Goal: Navigation & Orientation: Find specific page/section

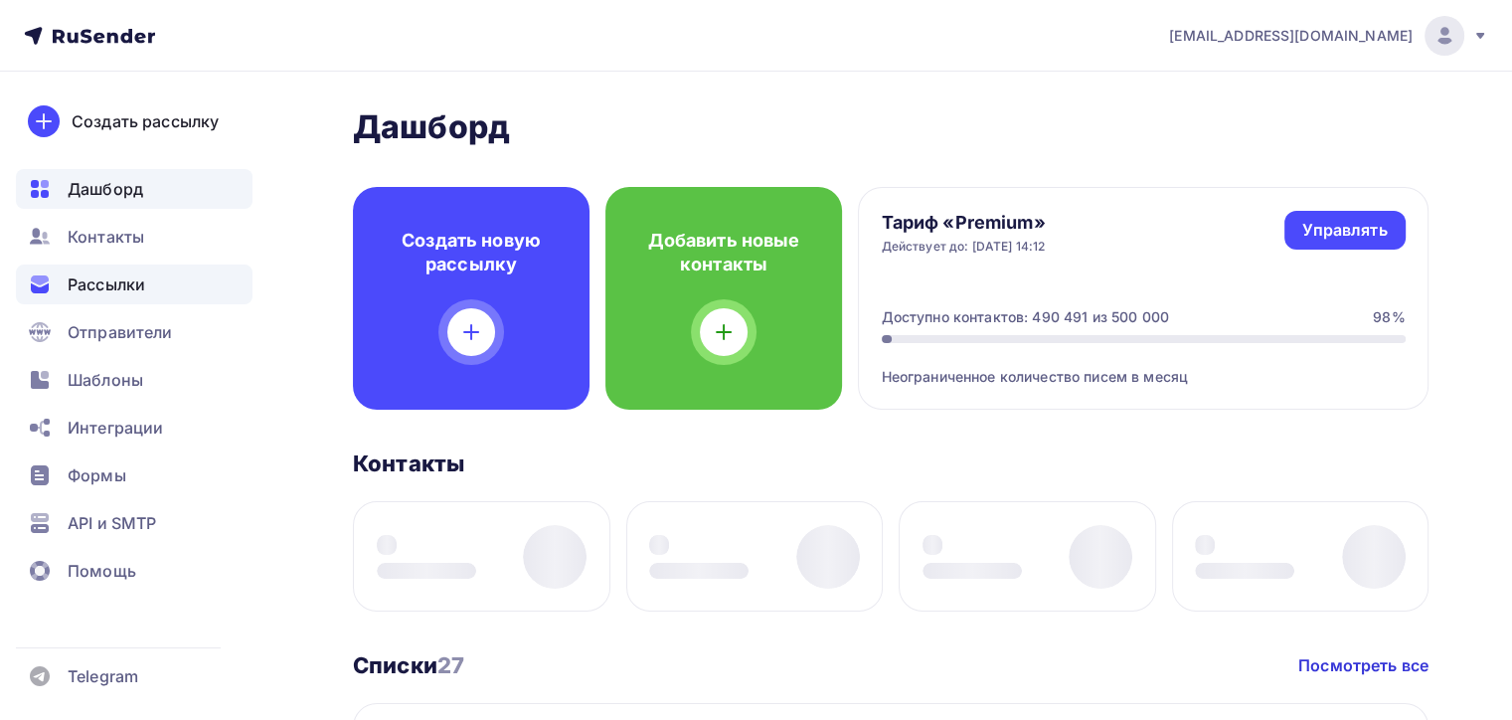
click at [82, 287] on span "Рассылки" at bounding box center [107, 284] width 78 height 24
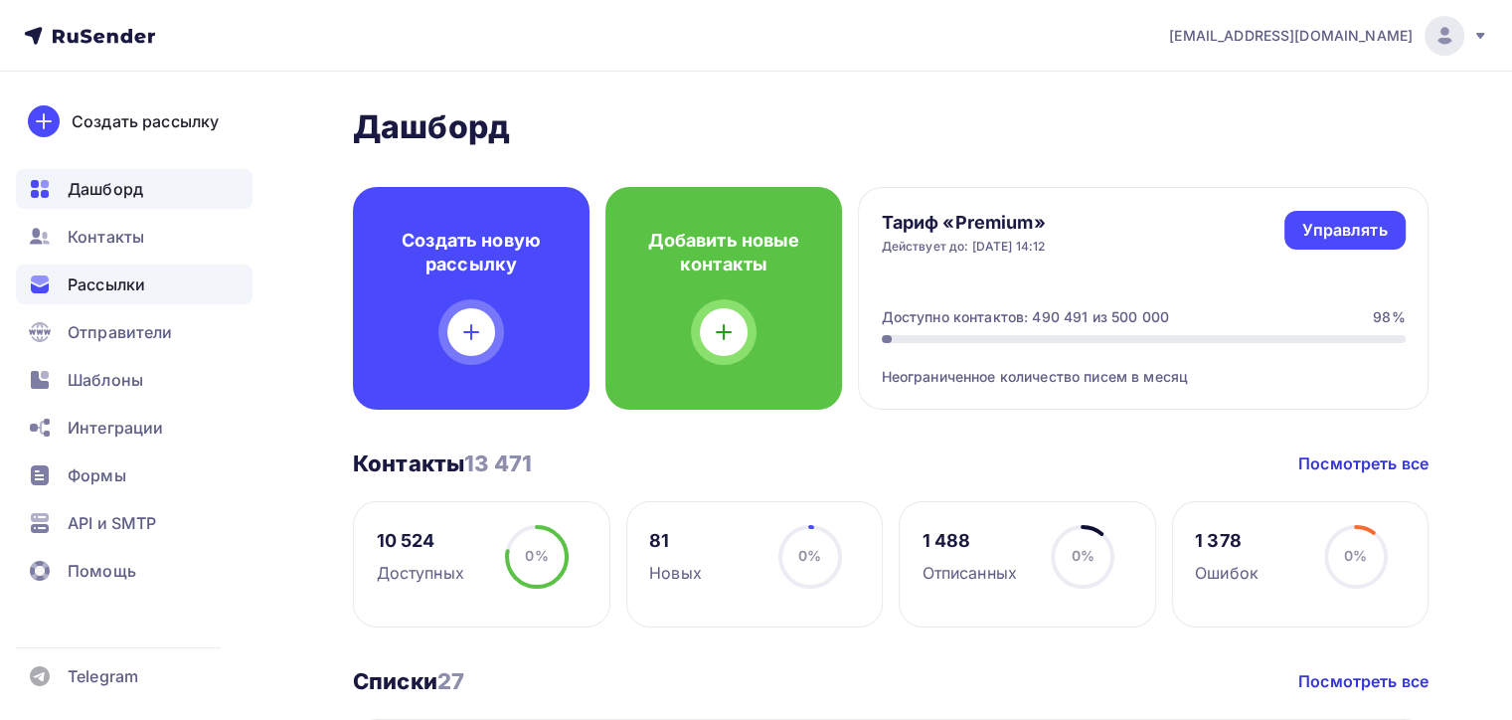
click at [82, 287] on span "Рассылки" at bounding box center [107, 284] width 78 height 24
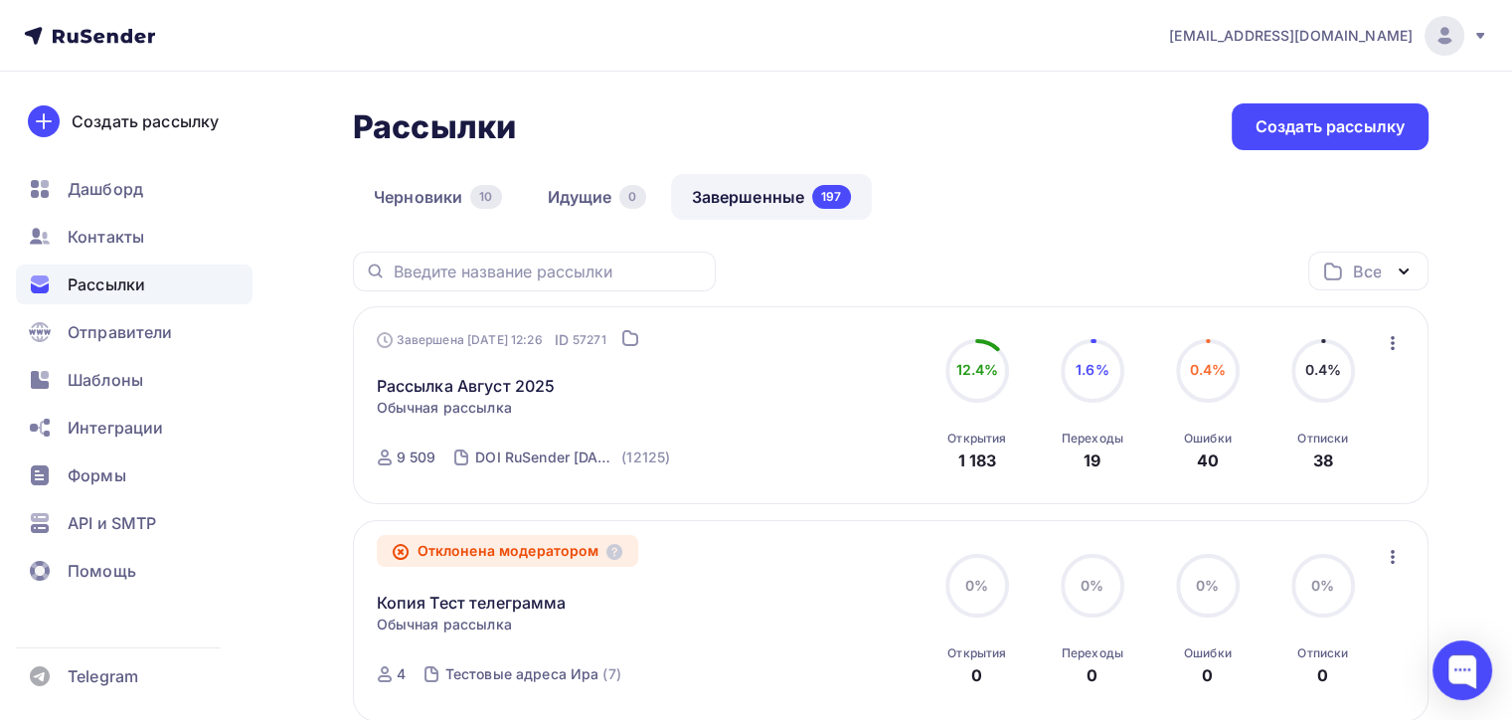
click at [191, 238] on div "Контакты" at bounding box center [134, 237] width 237 height 40
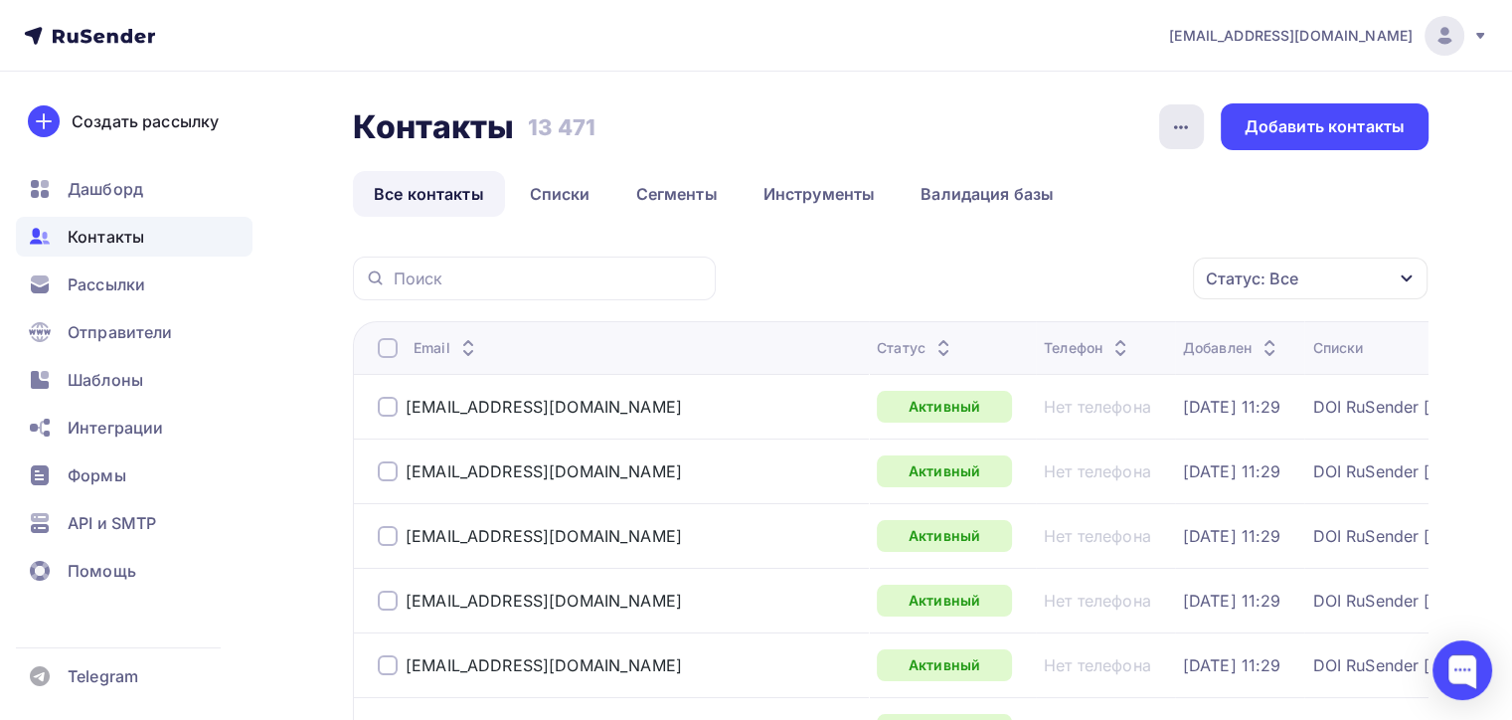
click at [1197, 118] on div "button" at bounding box center [1181, 126] width 45 height 45
click at [1193, 115] on icon "button" at bounding box center [1181, 127] width 24 height 24
click at [559, 203] on link "Списки" at bounding box center [560, 194] width 102 height 46
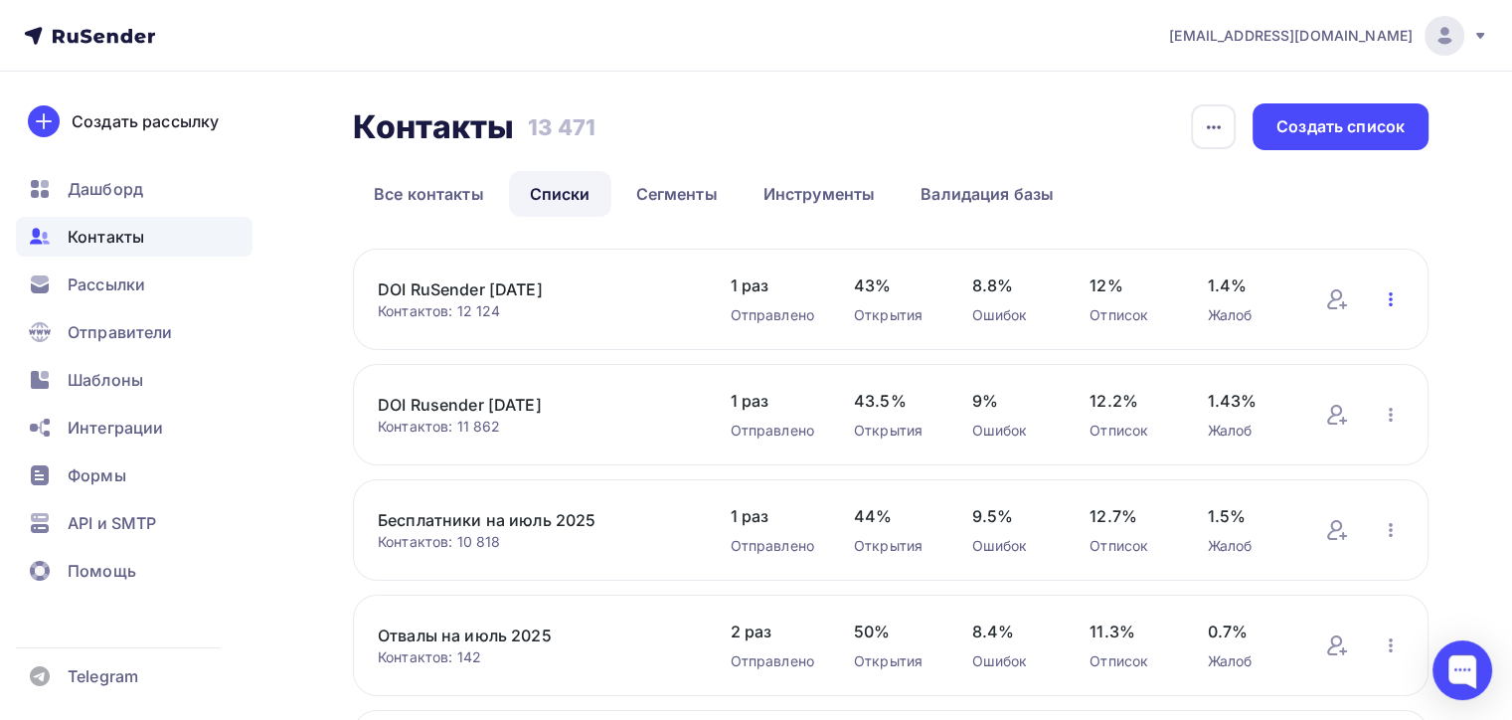
click at [1391, 289] on icon "button" at bounding box center [1391, 299] width 24 height 24
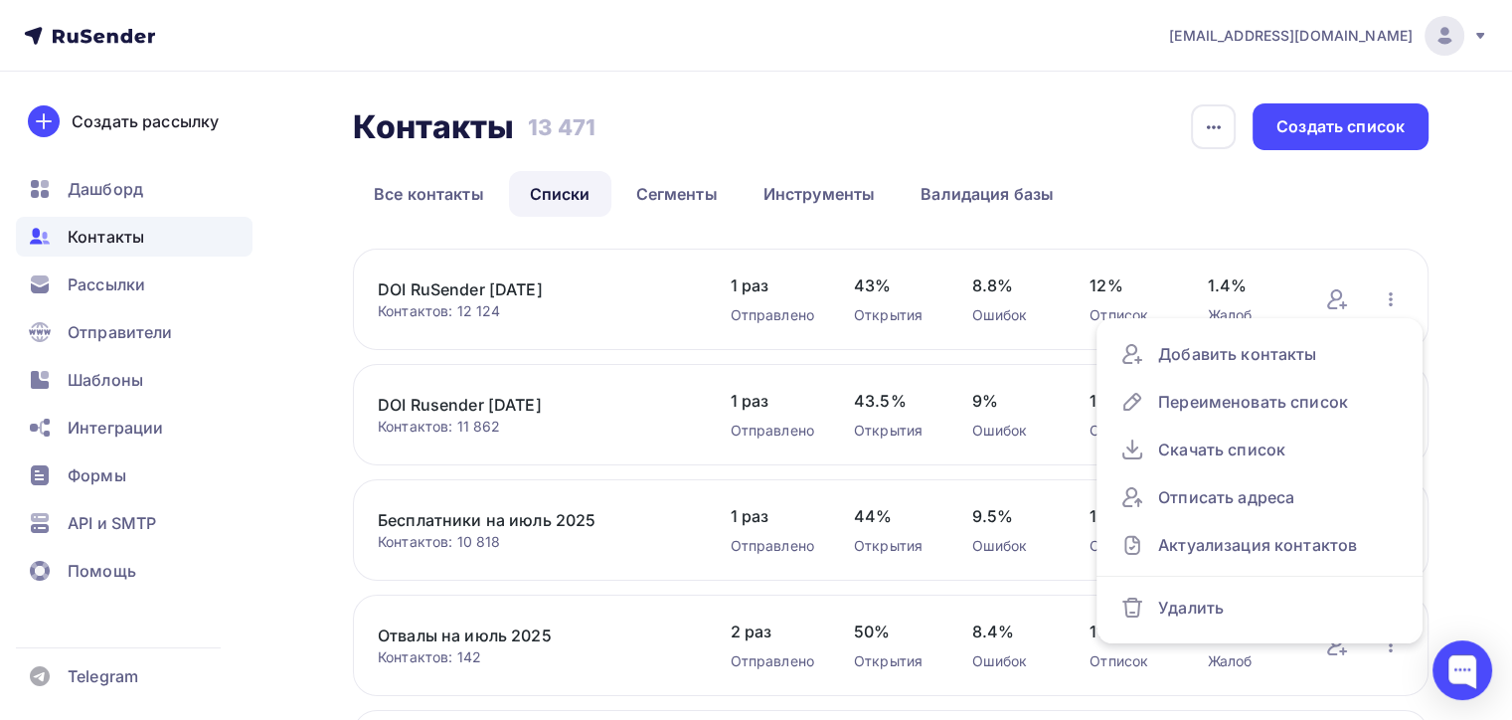
click at [143, 258] on ul "Дашборд Контакты Рассылки Отправители Шаблоны Интеграции Формы API и SMTP Помощь" at bounding box center [134, 385] width 237 height 432
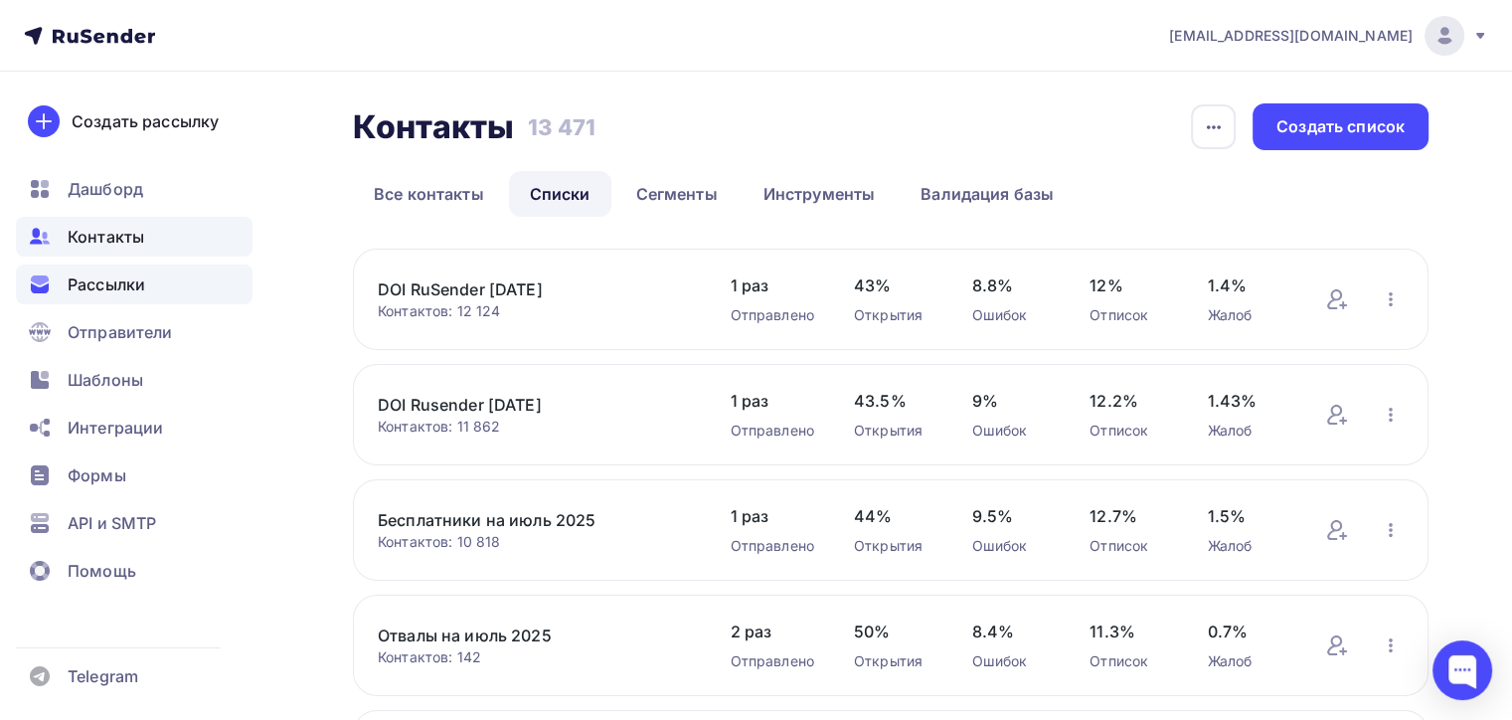
click at [147, 280] on div "Рассылки" at bounding box center [134, 284] width 237 height 40
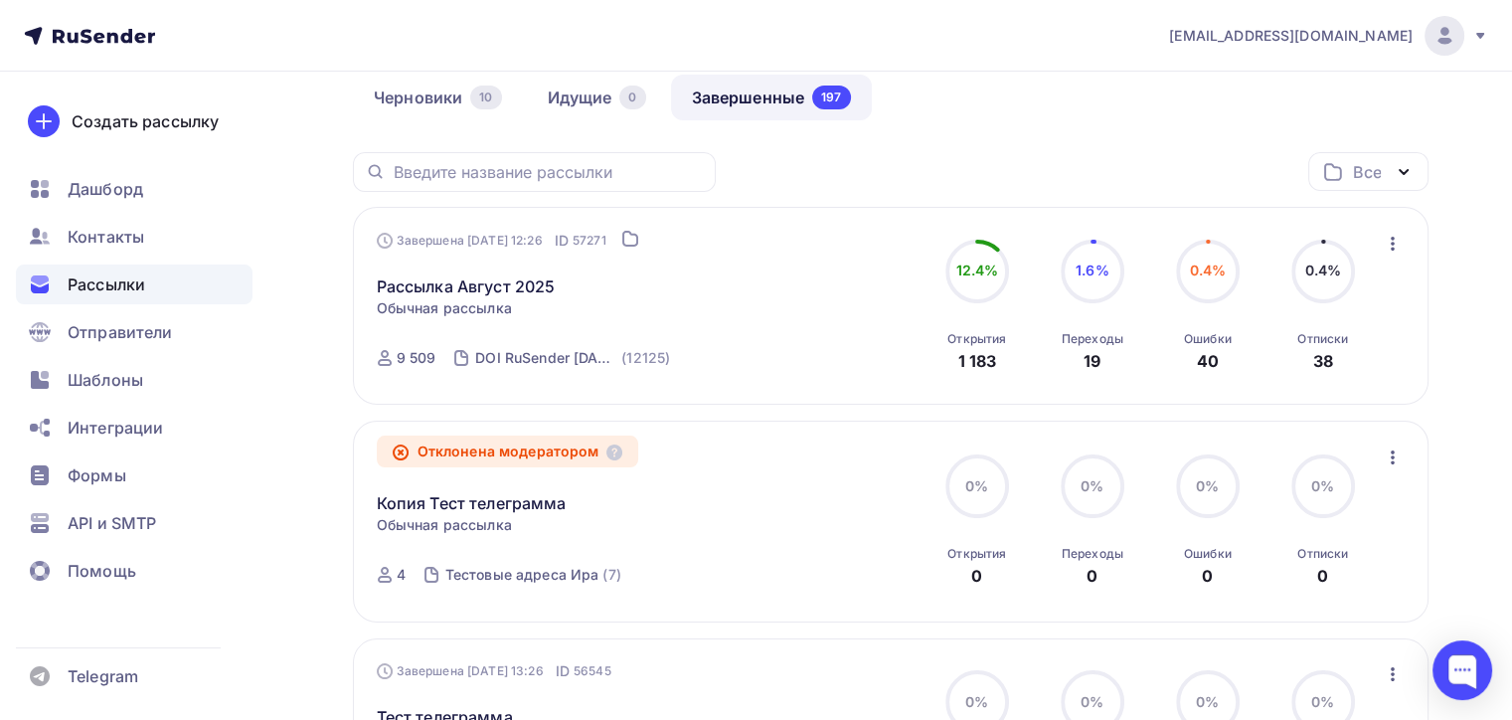
scroll to position [795, 0]
